Goal: Obtain resource: Obtain resource

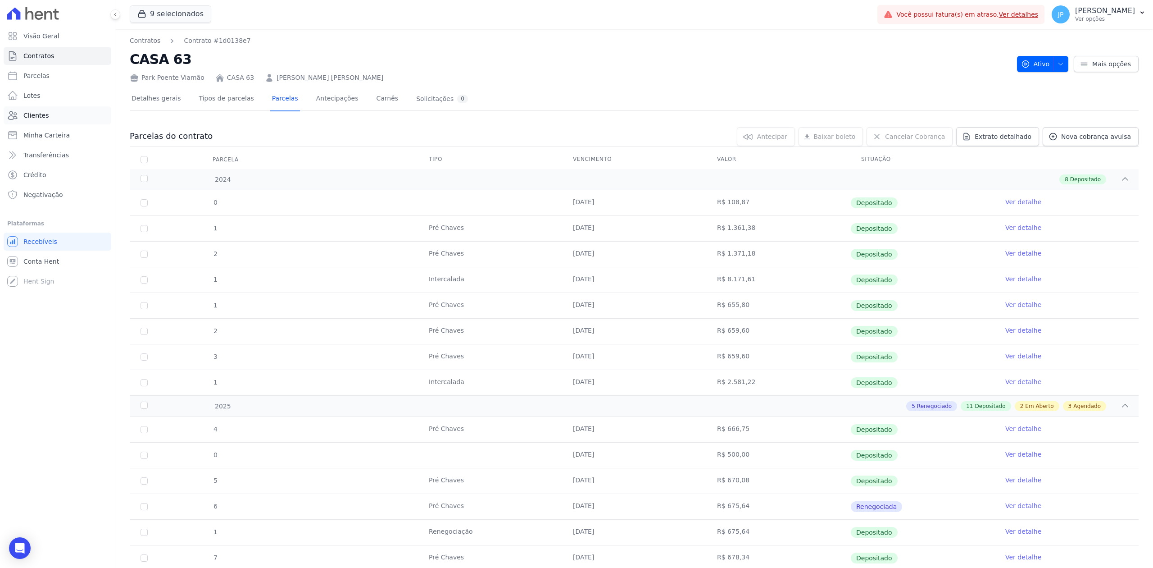
scroll to position [462, 0]
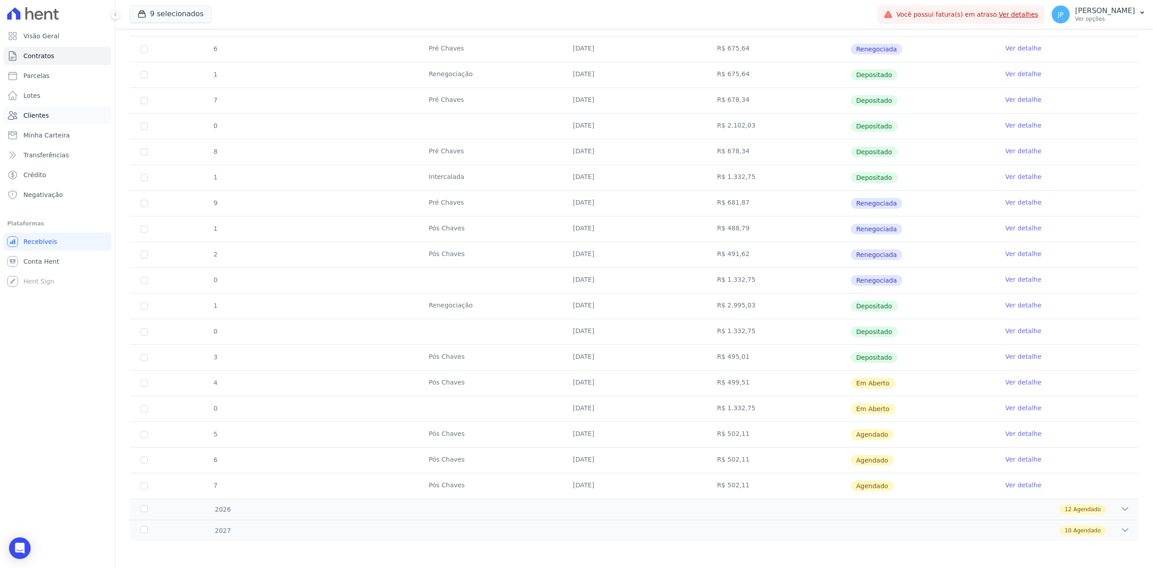
click at [54, 114] on link "Clientes" at bounding box center [58, 115] width 108 height 18
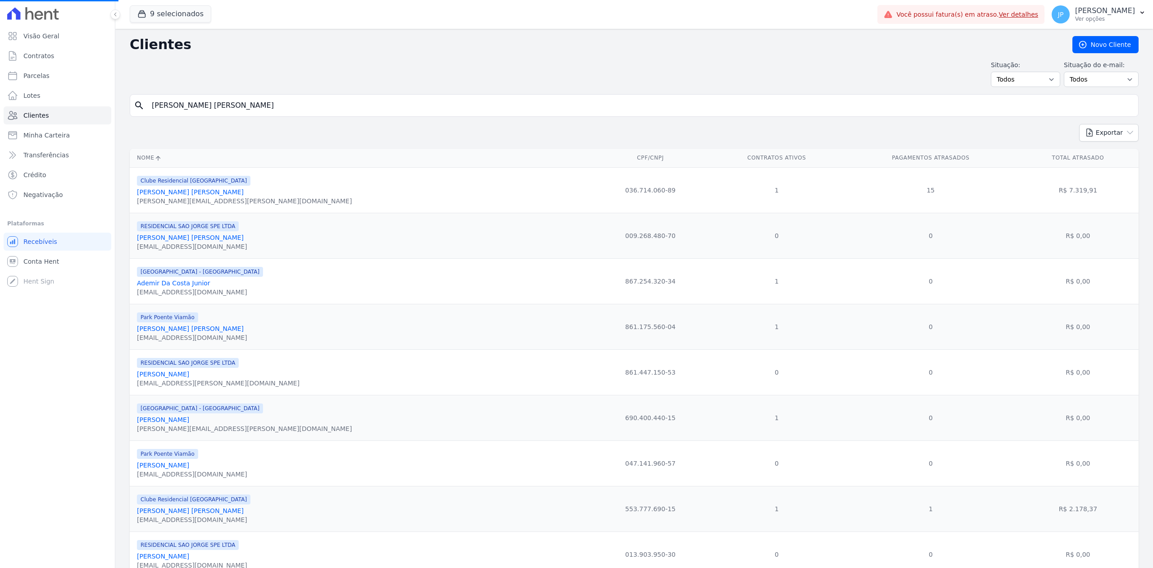
click at [224, 109] on input "[PERSON_NAME] [PERSON_NAME]" at bounding box center [640, 105] width 988 height 18
click at [224, 109] on input "search" at bounding box center [640, 105] width 988 height 18
type input "joice"
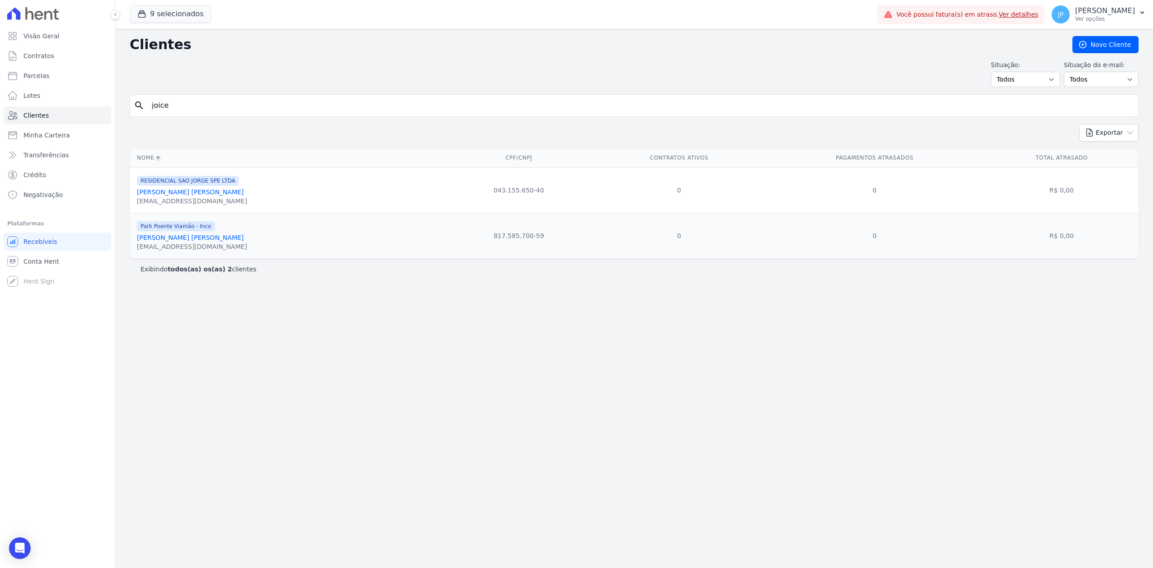
click at [200, 192] on link "[PERSON_NAME] [PERSON_NAME]" at bounding box center [190, 191] width 107 height 7
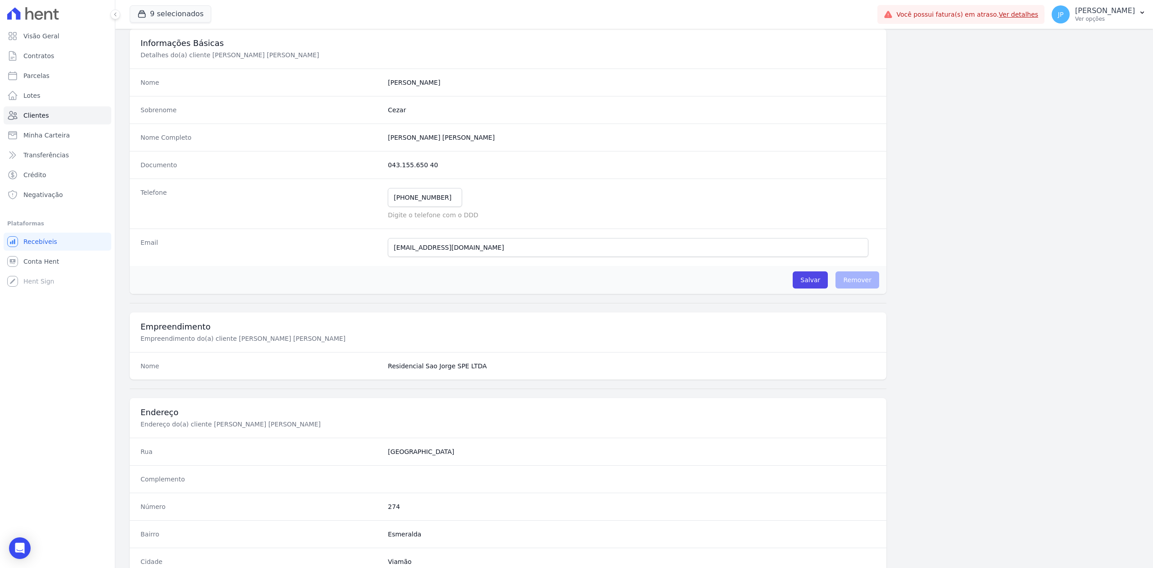
scroll to position [280, 0]
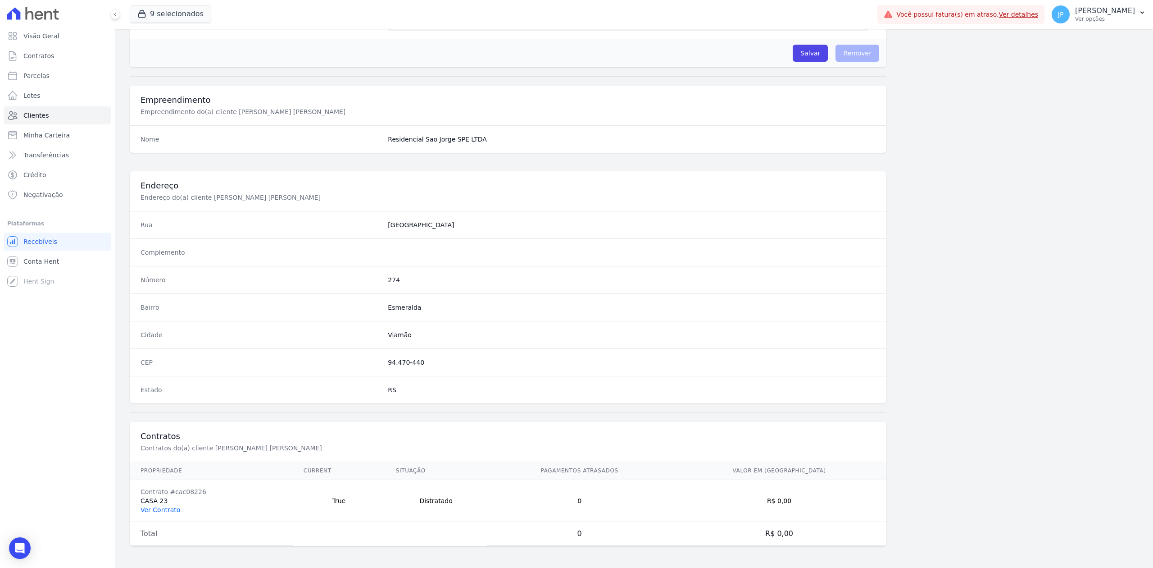
click at [166, 511] on link "Ver Contrato" at bounding box center [161, 509] width 40 height 7
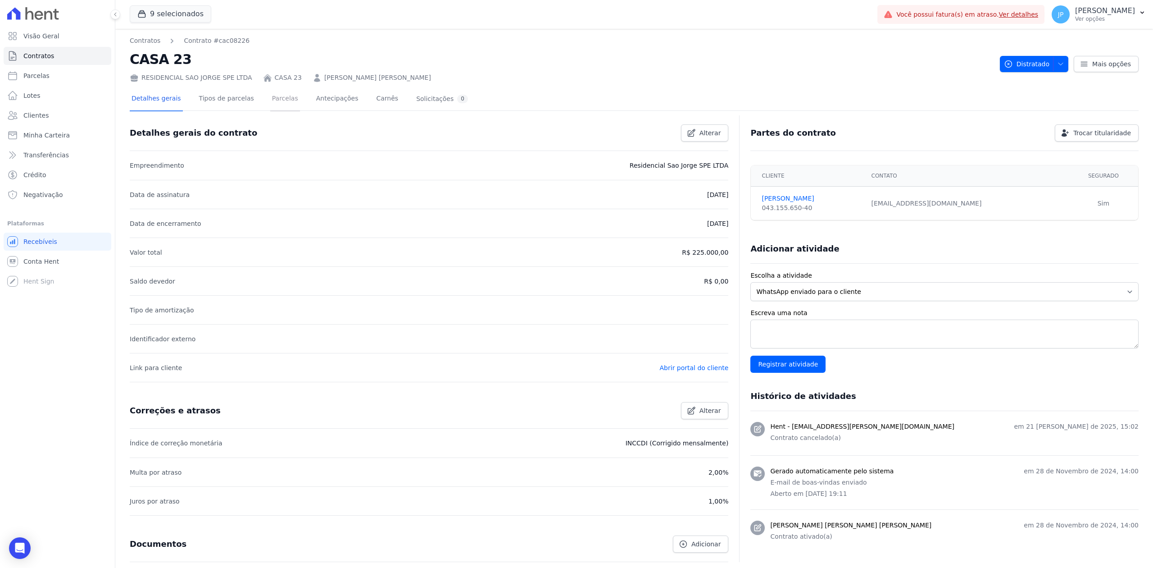
click at [271, 98] on link "Parcelas" at bounding box center [285, 99] width 30 height 24
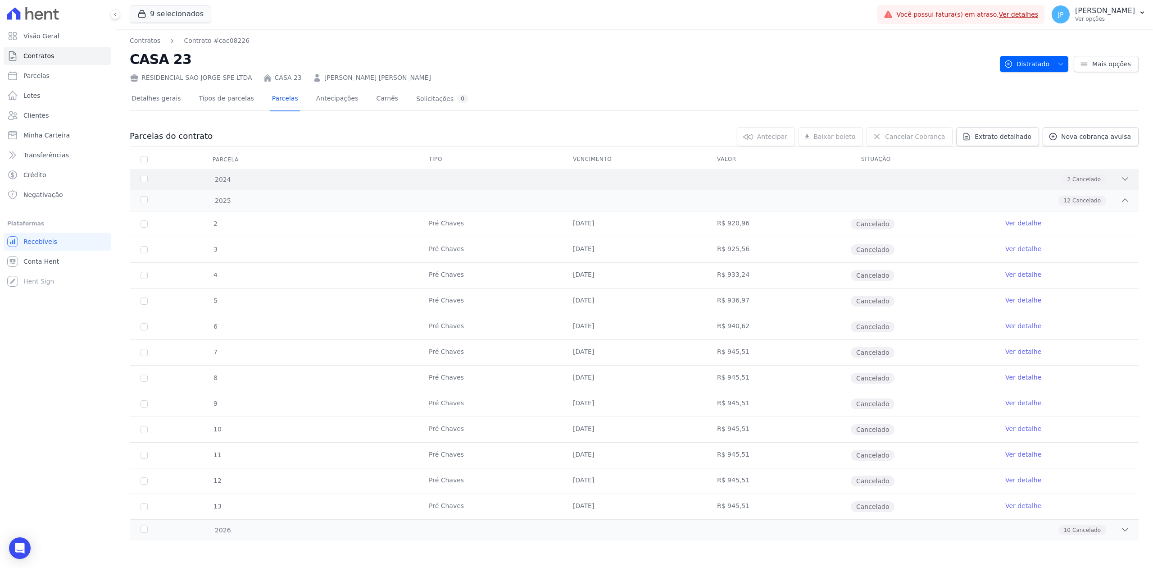
click at [1121, 178] on icon at bounding box center [1125, 178] width 9 height 9
click at [968, 142] on link "Extrato detalhado" at bounding box center [997, 136] width 83 height 19
click at [1130, 136] on span "Exportar PDF" at bounding box center [1123, 136] width 47 height 9
